Goal: Task Accomplishment & Management: Complete application form

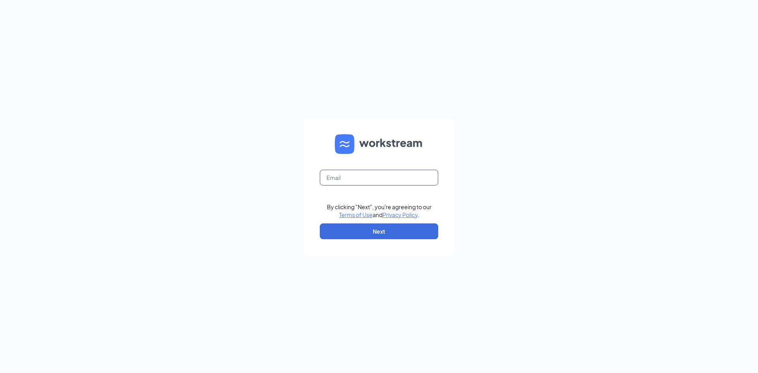
click at [365, 170] on input "text" at bounding box center [379, 178] width 118 height 16
type input "yafocentral@yafokitchen.com"
click at [380, 223] on form "yafocentral@yafokitchen.com By clicking "Next", you're agreeing to our Terms of…" at bounding box center [379, 186] width 150 height 137
click at [378, 231] on button "Next" at bounding box center [379, 231] width 118 height 16
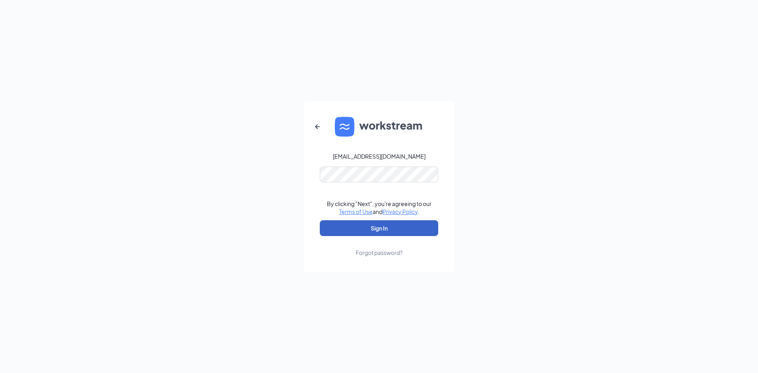
click at [375, 223] on button "Sign In" at bounding box center [379, 228] width 118 height 16
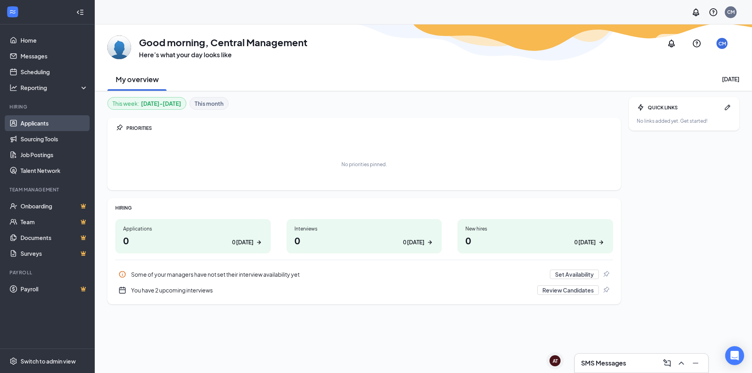
click at [47, 121] on link "Applicants" at bounding box center [54, 123] width 67 height 16
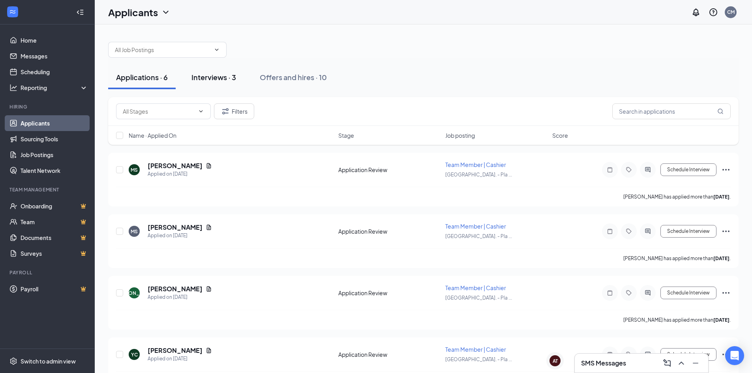
click at [205, 75] on div "Interviews · 3" at bounding box center [213, 77] width 45 height 10
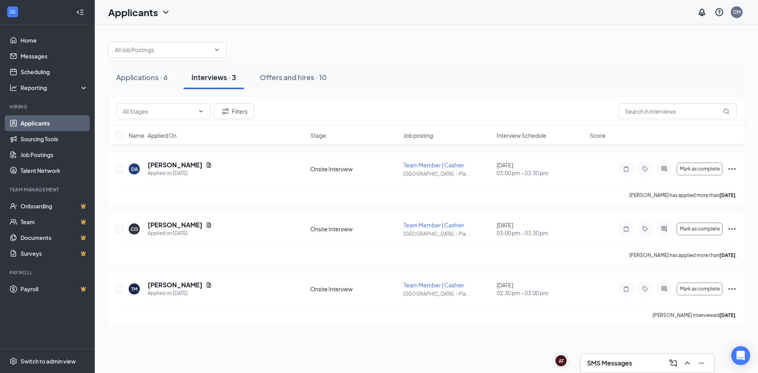
click at [623, 356] on div "SMS Messages" at bounding box center [647, 363] width 133 height 19
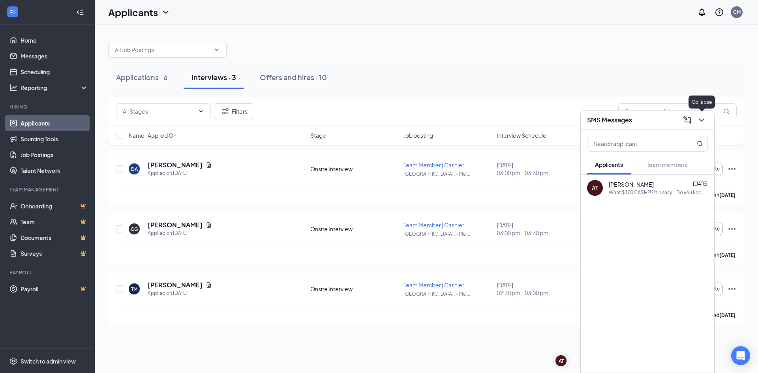
click at [704, 116] on icon "ChevronDown" at bounding box center [701, 119] width 9 height 9
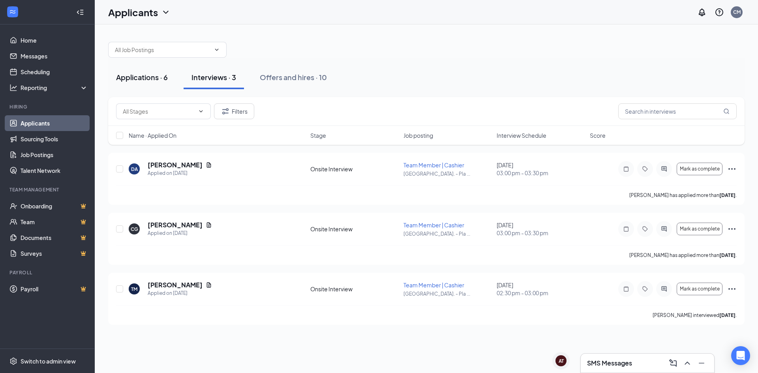
click at [150, 83] on button "Applications · 6" at bounding box center [141, 78] width 67 height 24
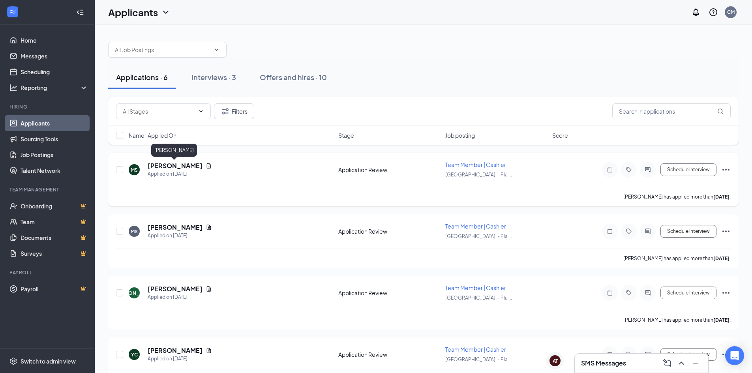
click at [185, 167] on h5 "[PERSON_NAME]" at bounding box center [175, 165] width 55 height 9
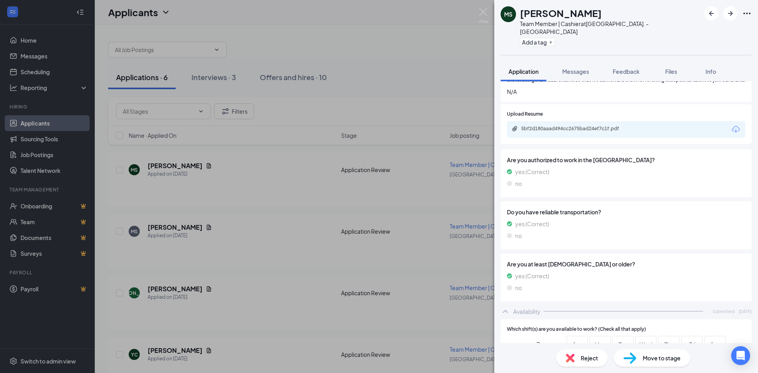
scroll to position [264, 0]
click at [609, 131] on div "5bf2d180aaad494cc2675bad24ef7c1f.pdf" at bounding box center [576, 129] width 111 height 6
click at [415, 187] on div "[PERSON_NAME] Team Member | Cashier at [GEOGRAPHIC_DATA]. - Plaza Midwood Add a…" at bounding box center [379, 186] width 758 height 373
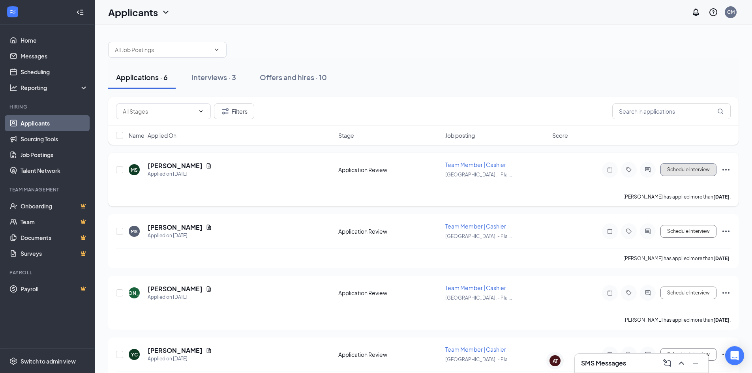
click at [700, 169] on button "Schedule Interview" at bounding box center [688, 169] width 56 height 13
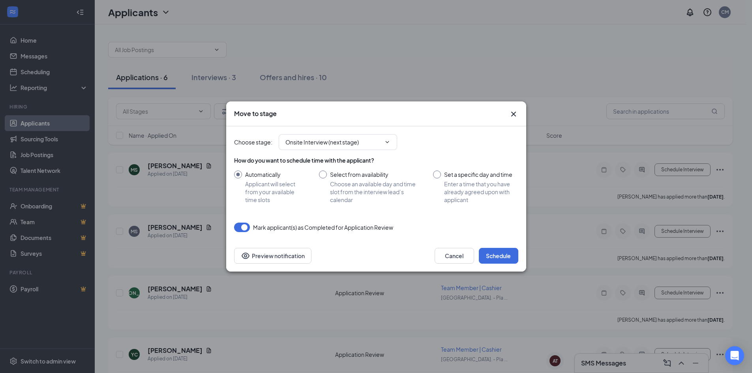
click at [459, 182] on input "Set a specific day and time Enter a time that you have already agreed upon with…" at bounding box center [475, 186] width 85 height 33
radio input "true"
radio input "false"
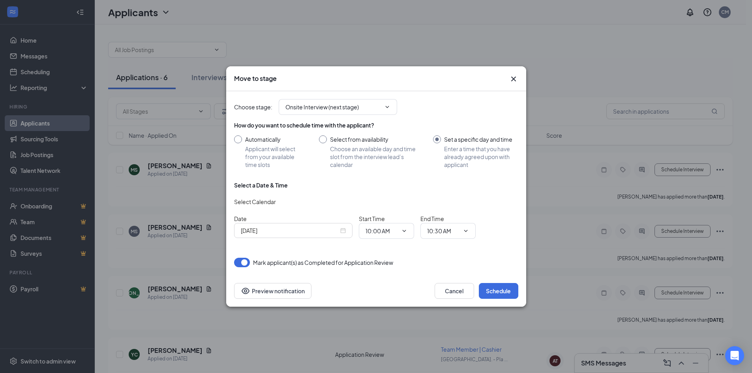
click at [516, 76] on icon "Cross" at bounding box center [513, 78] width 9 height 9
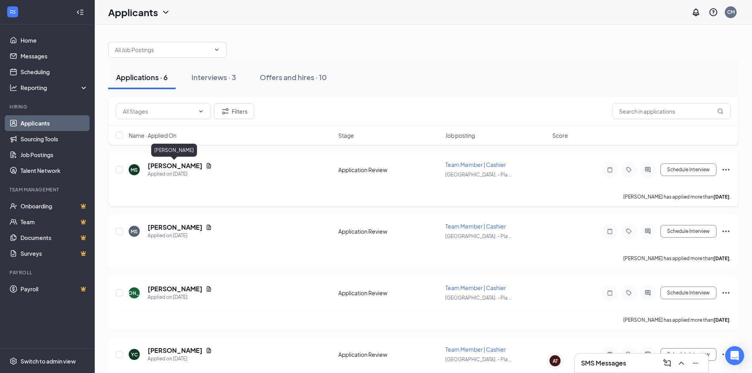
click at [181, 167] on h5 "[PERSON_NAME]" at bounding box center [175, 165] width 55 height 9
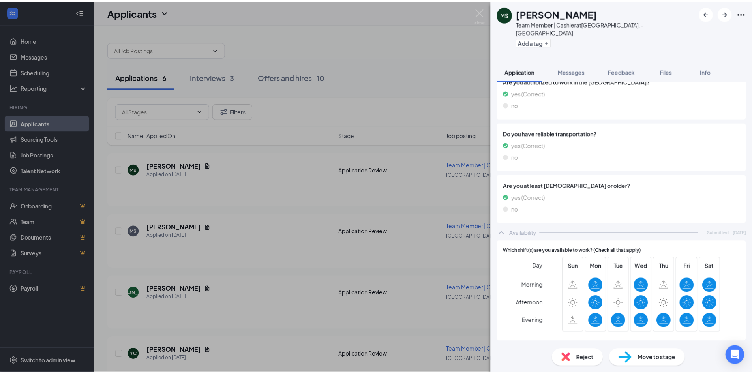
scroll to position [185, 0]
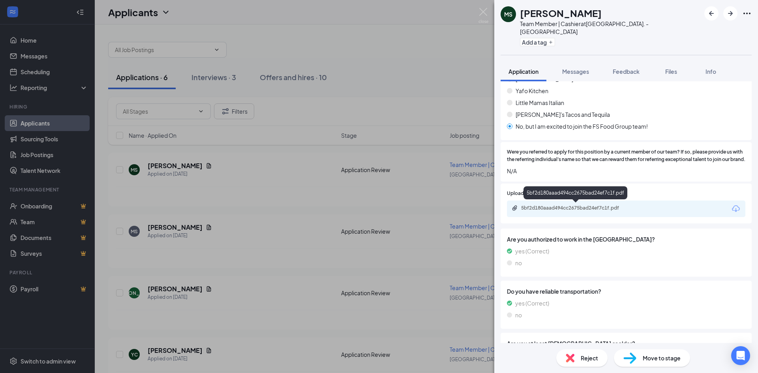
click at [594, 212] on div "5bf2d180aaad494cc2675bad24ef7c1f.pdf" at bounding box center [575, 208] width 128 height 7
click at [372, 152] on div "[PERSON_NAME] Team Member | Cashier at [GEOGRAPHIC_DATA]. - Plaza Midwood Add a…" at bounding box center [379, 186] width 758 height 373
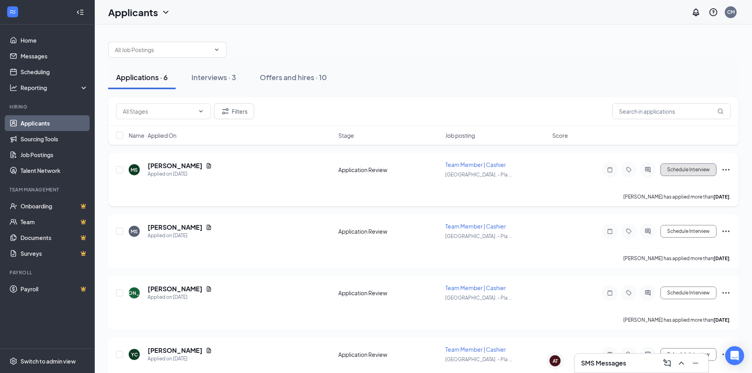
click at [696, 174] on button "Schedule Interview" at bounding box center [688, 169] width 56 height 13
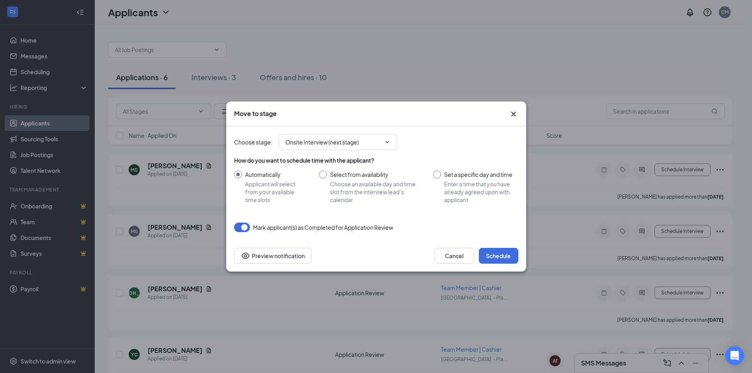
click at [447, 171] on input "Set a specific day and time Enter a time that you have already agreed upon with…" at bounding box center [475, 186] width 85 height 33
radio input "true"
radio input "false"
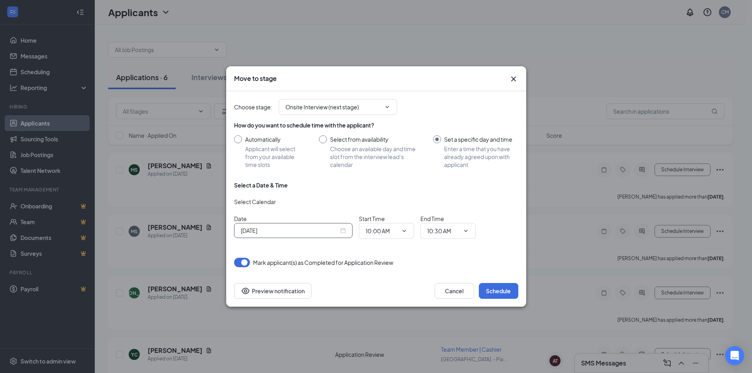
click at [343, 230] on div "[DATE]" at bounding box center [293, 230] width 105 height 9
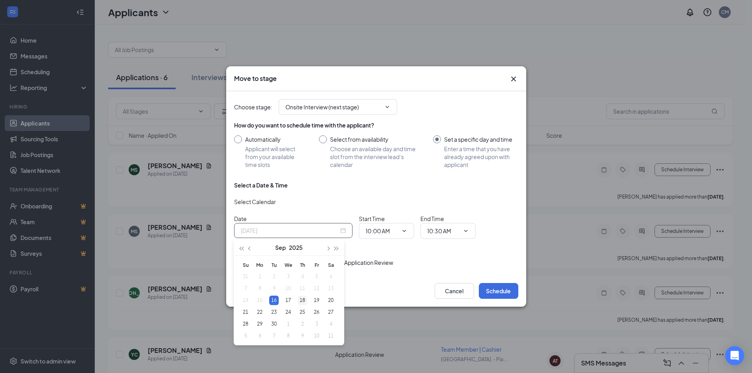
click at [303, 298] on div "18" at bounding box center [302, 300] width 9 height 9
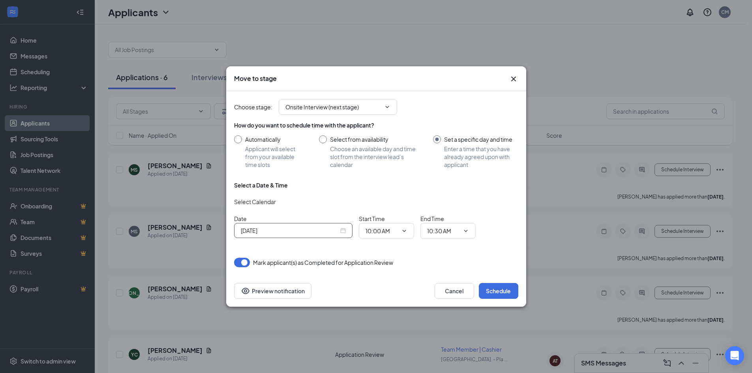
click at [345, 229] on div "[DATE]" at bounding box center [293, 230] width 105 height 9
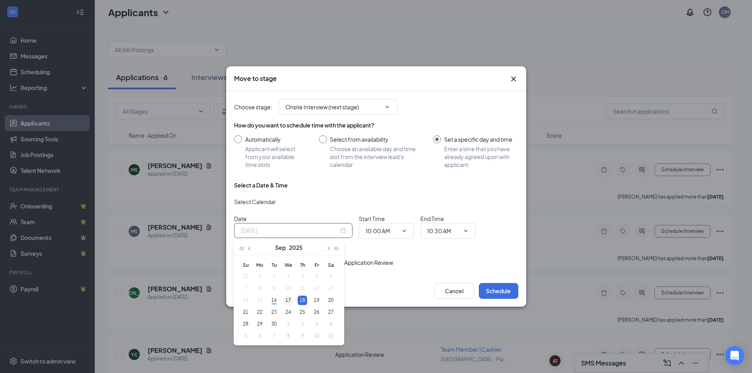
type input "[DATE]"
click at [292, 300] on div "17" at bounding box center [287, 300] width 9 height 9
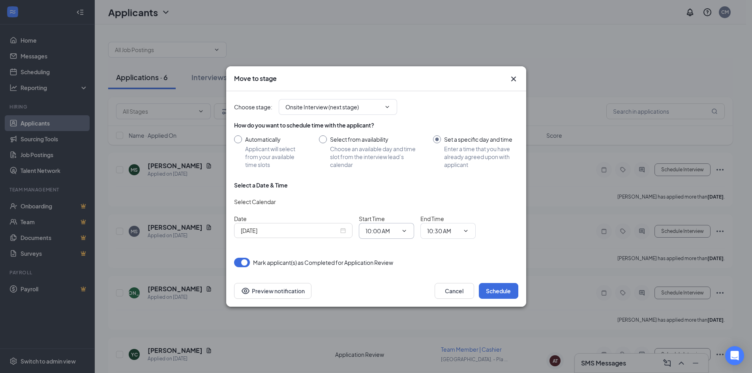
click at [406, 231] on icon "ChevronDown" at bounding box center [404, 231] width 6 height 6
click at [403, 230] on icon "ChevronDown" at bounding box center [404, 231] width 6 height 6
click at [410, 226] on span "10:00 AM" at bounding box center [386, 231] width 55 height 16
click at [299, 250] on div "Choose stage : Onsite Interview (next stage) How do you want to schedule time w…" at bounding box center [376, 179] width 284 height 176
click at [396, 223] on span "10:00 AM" at bounding box center [386, 231] width 55 height 16
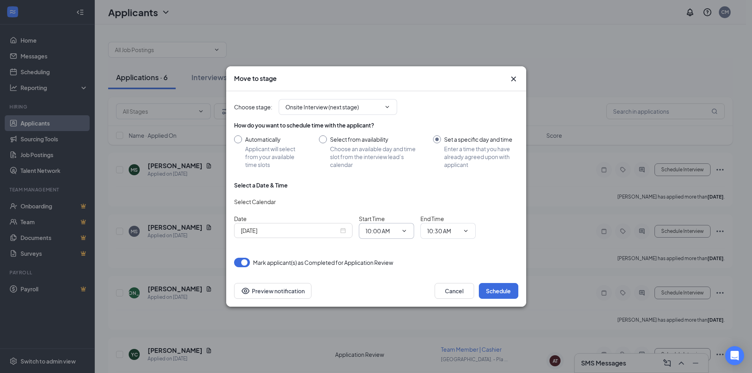
click at [376, 235] on input "10:00 AM" at bounding box center [381, 231] width 32 height 9
click at [394, 184] on div "02:30 PM" at bounding box center [383, 182] width 23 height 9
type input "02:30 PM"
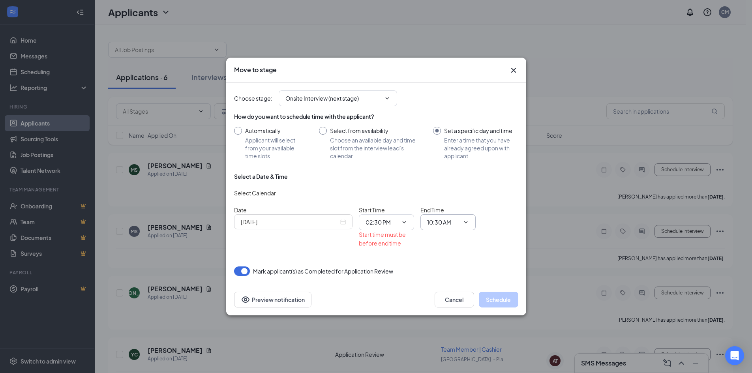
click at [448, 226] on input "10:30 AM" at bounding box center [443, 222] width 32 height 9
click at [447, 171] on div "03:00 PM" at bounding box center [444, 170] width 23 height 9
type input "03:00 PM"
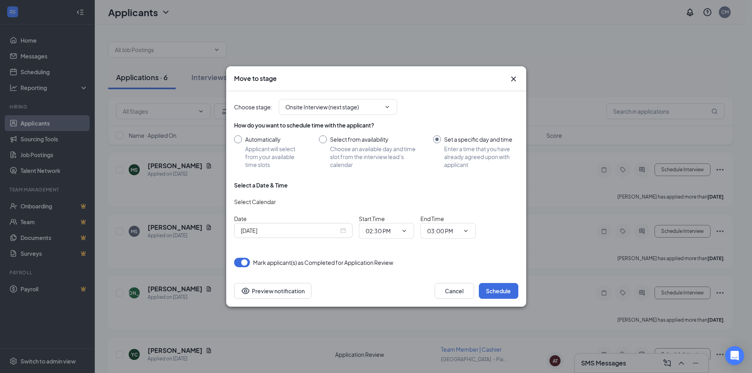
click at [514, 86] on div "Move to stage" at bounding box center [376, 78] width 300 height 25
click at [514, 83] on icon "Cross" at bounding box center [513, 78] width 9 height 9
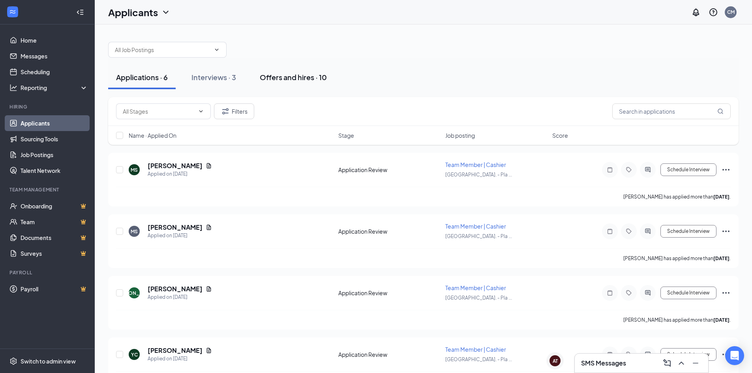
click at [263, 84] on button "Offers and hires · 10" at bounding box center [293, 78] width 83 height 24
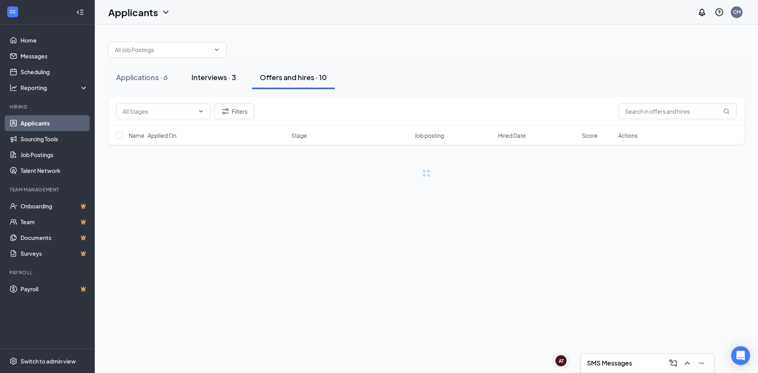
click at [206, 82] on div "Interviews · 3" at bounding box center [213, 77] width 45 height 10
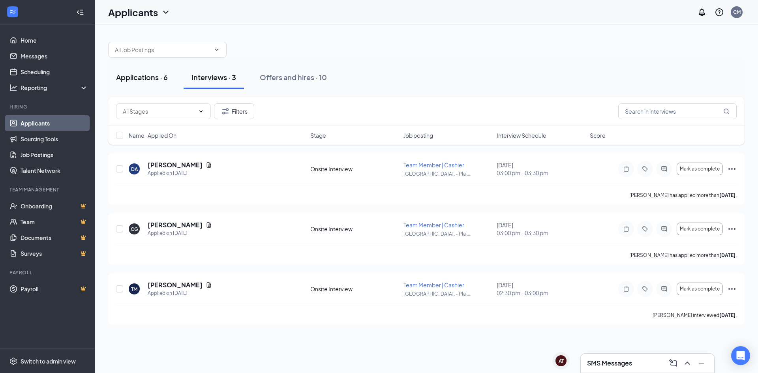
click at [157, 79] on div "Applications · 6" at bounding box center [142, 77] width 52 height 10
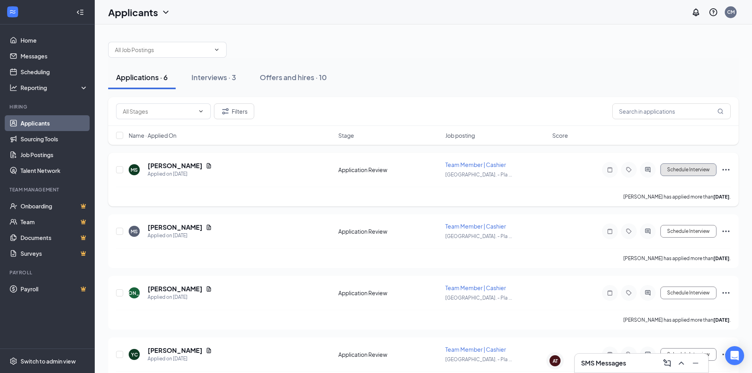
click at [668, 166] on button "Schedule Interview" at bounding box center [688, 169] width 56 height 13
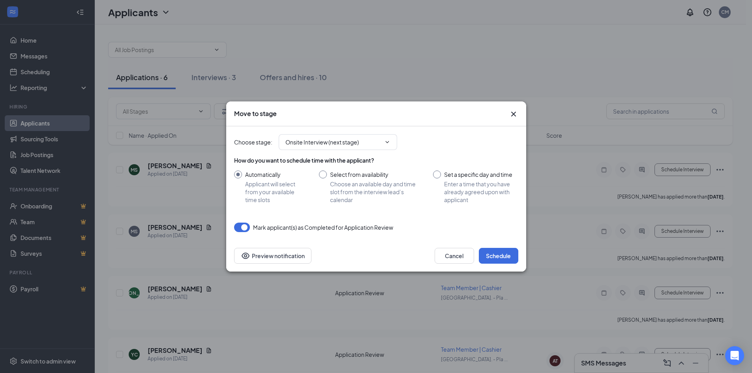
click at [476, 182] on input "Set a specific day and time Enter a time that you have already agreed upon with…" at bounding box center [475, 186] width 85 height 33
radio input "true"
radio input "false"
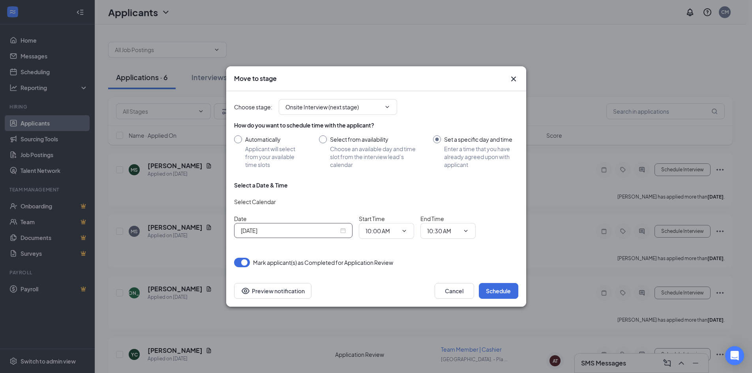
click at [343, 231] on div "[DATE]" at bounding box center [293, 230] width 105 height 9
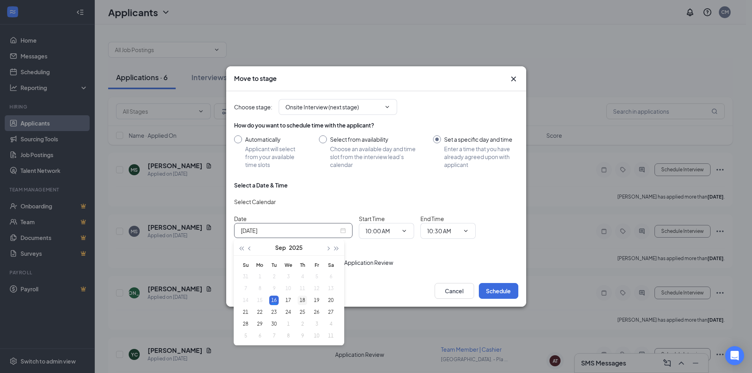
type input "[DATE]"
click at [304, 298] on div "18" at bounding box center [302, 300] width 9 height 9
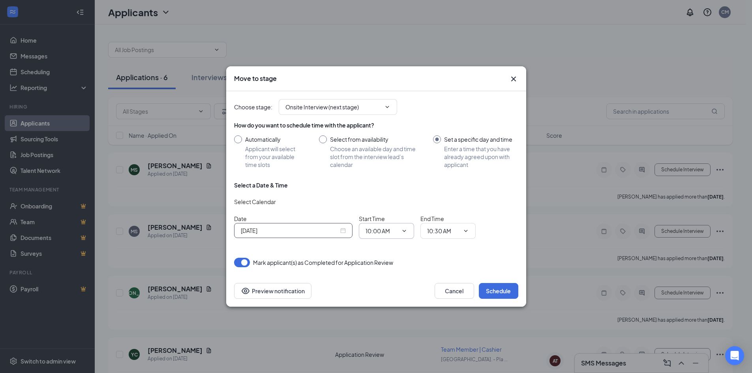
click at [405, 231] on icon "ChevronDown" at bounding box center [404, 231] width 6 height 6
click at [380, 234] on input "10:00 AM" at bounding box center [381, 231] width 32 height 9
click at [386, 142] on div "02:30 PM" at bounding box center [383, 142] width 23 height 9
type input "02:30 PM"
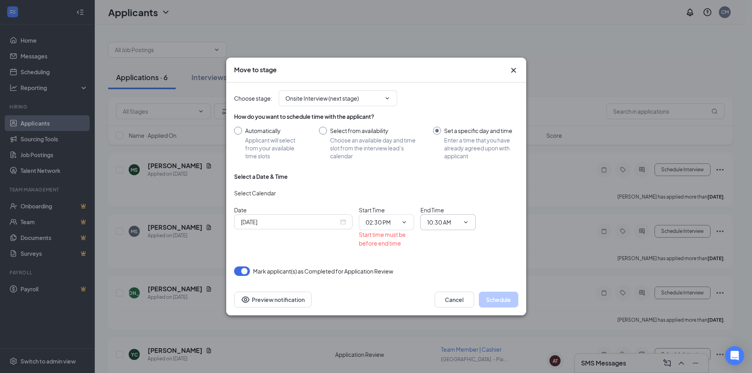
click at [437, 219] on input "10:30 AM" at bounding box center [443, 222] width 32 height 9
click at [448, 173] on div "03:00 PM" at bounding box center [444, 170] width 23 height 9
type input "03:00 PM"
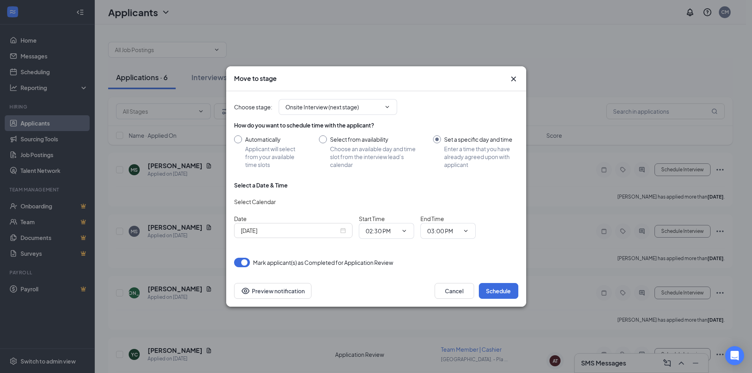
click at [441, 268] on div "Choose stage : Onsite Interview (next stage) How do you want to schedule time w…" at bounding box center [376, 183] width 284 height 184
click at [489, 296] on button "Schedule" at bounding box center [498, 291] width 39 height 16
